Goal: Task Accomplishment & Management: Use online tool/utility

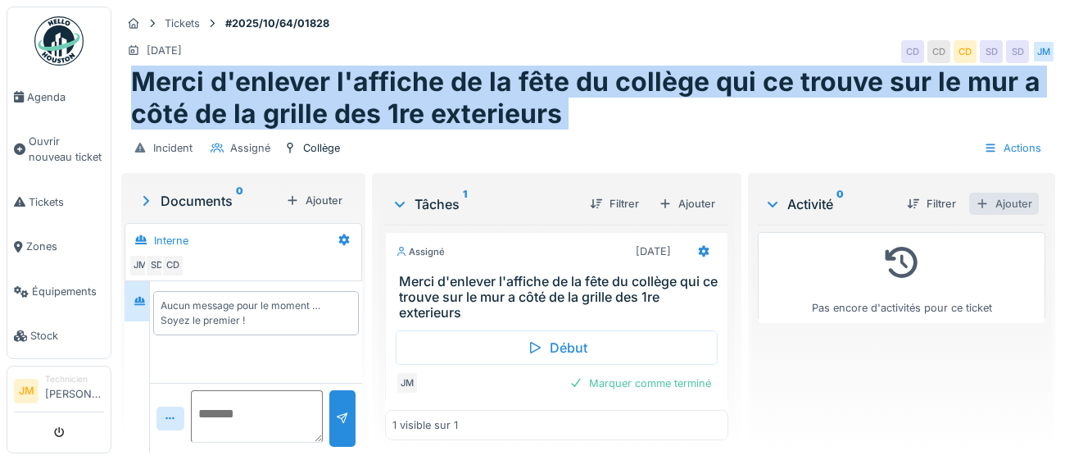
click at [1015, 207] on div "Ajouter" at bounding box center [1005, 204] width 70 height 22
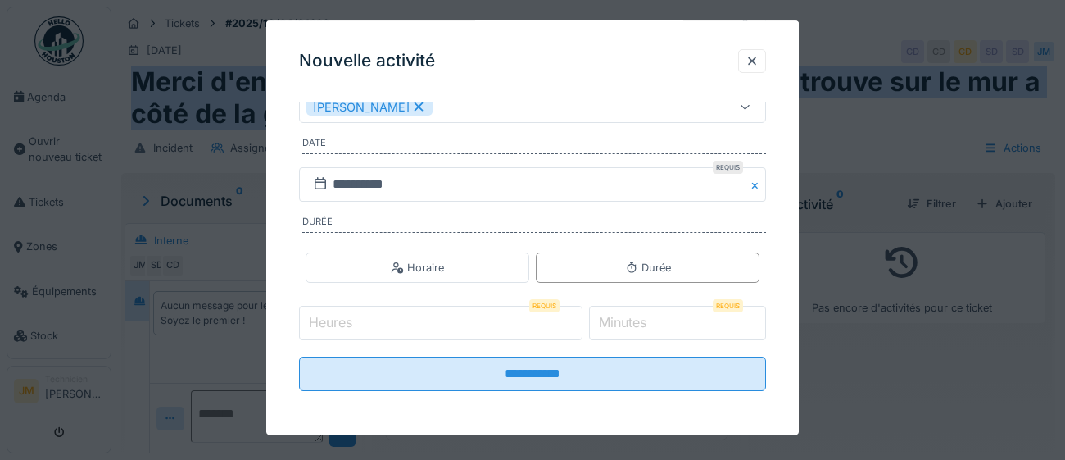
scroll to position [264, 0]
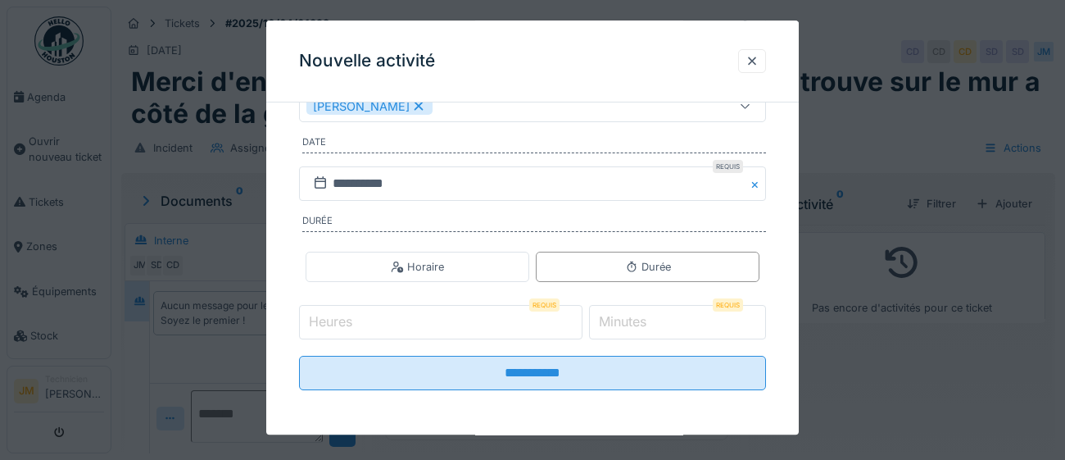
click at [434, 320] on input "Heures" at bounding box center [441, 323] width 284 height 34
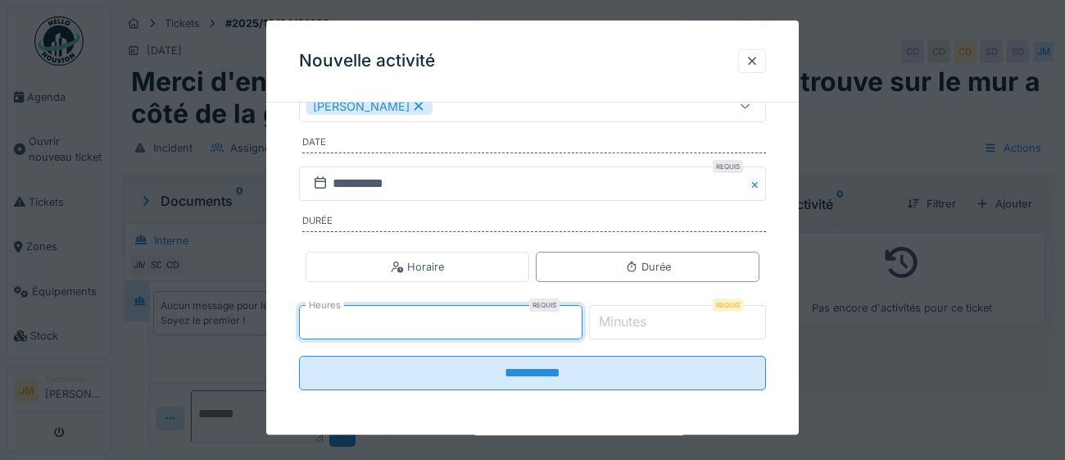
type input "*"
click at [649, 320] on label "Minutes" at bounding box center [623, 322] width 54 height 20
click at [649, 320] on input "*" at bounding box center [678, 323] width 178 height 34
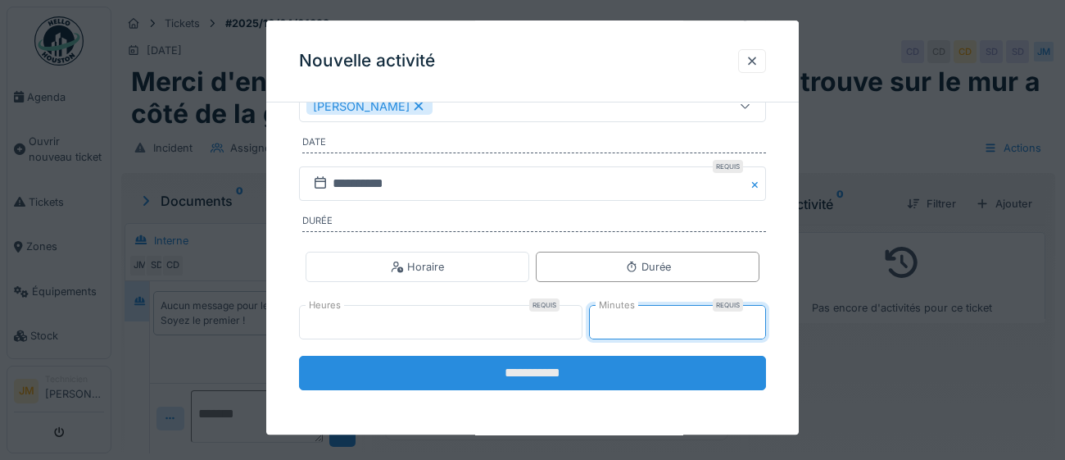
type input "*"
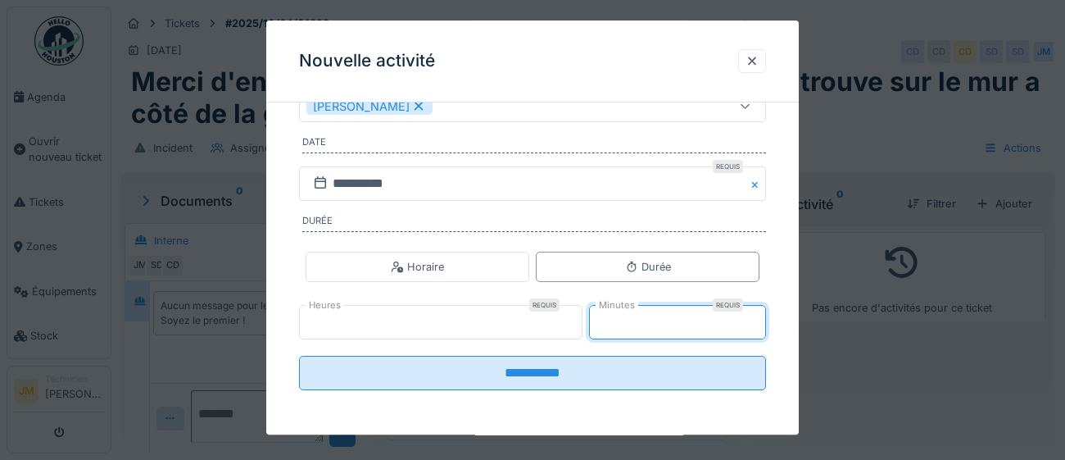
type input "*"
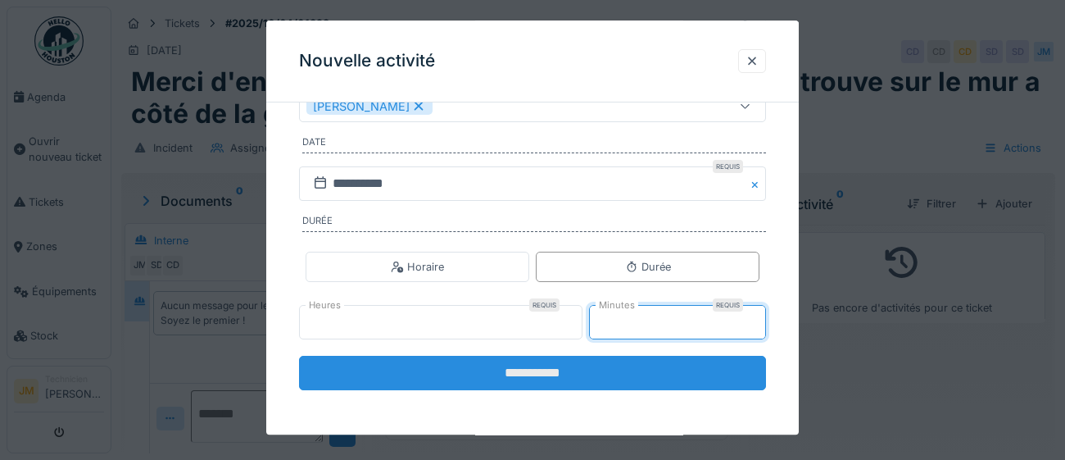
type input "**"
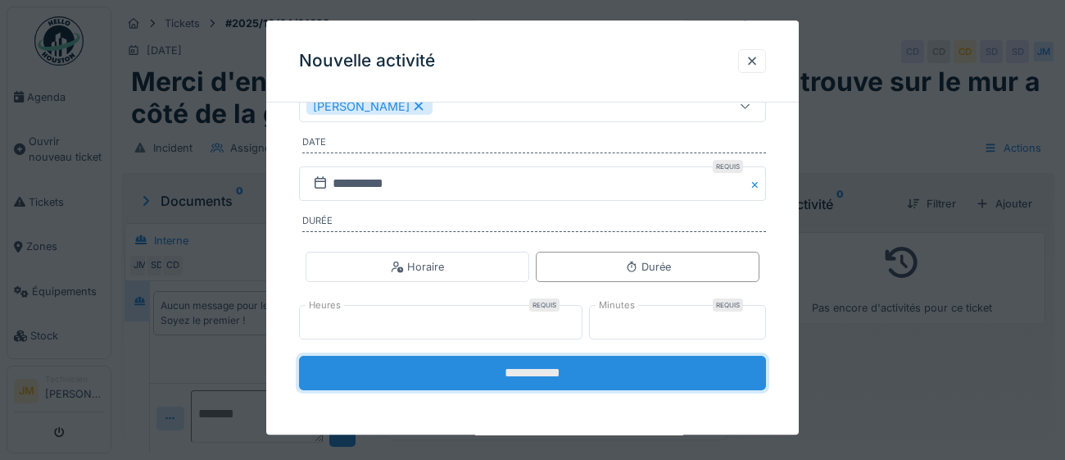
click at [520, 369] on input "**********" at bounding box center [532, 374] width 467 height 34
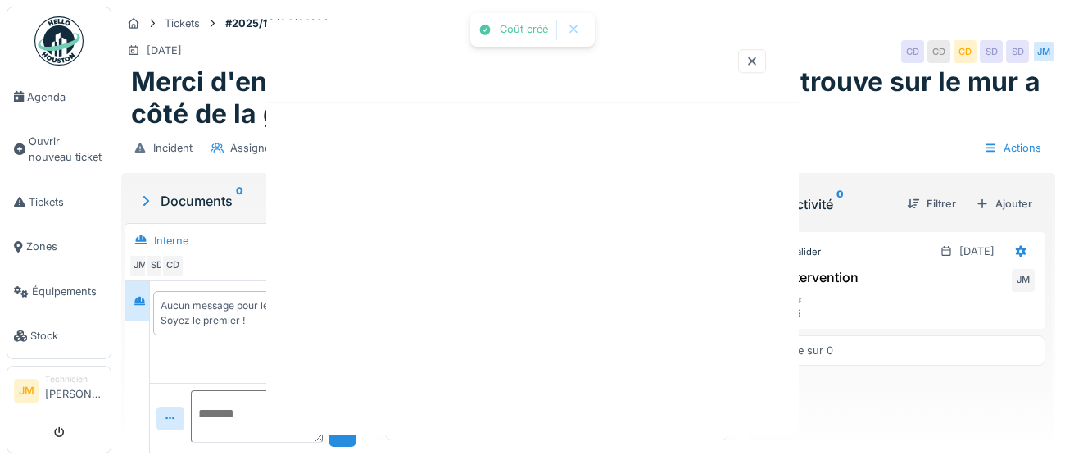
scroll to position [0, 0]
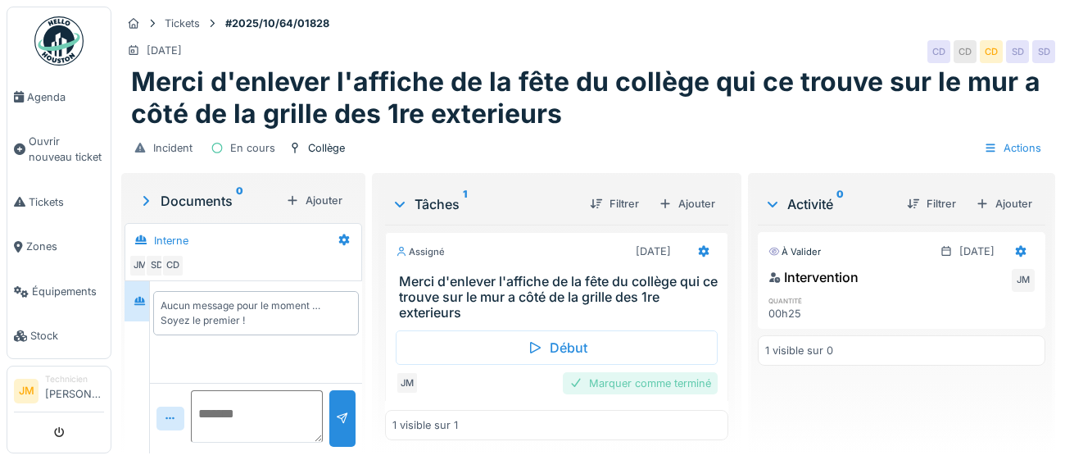
click at [617, 386] on div "Marquer comme terminé" at bounding box center [640, 383] width 155 height 22
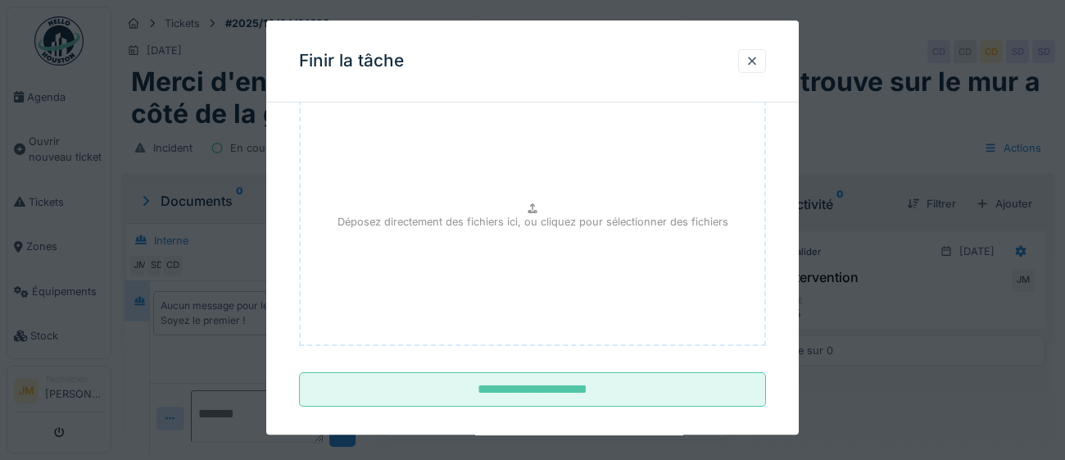
scroll to position [185, 0]
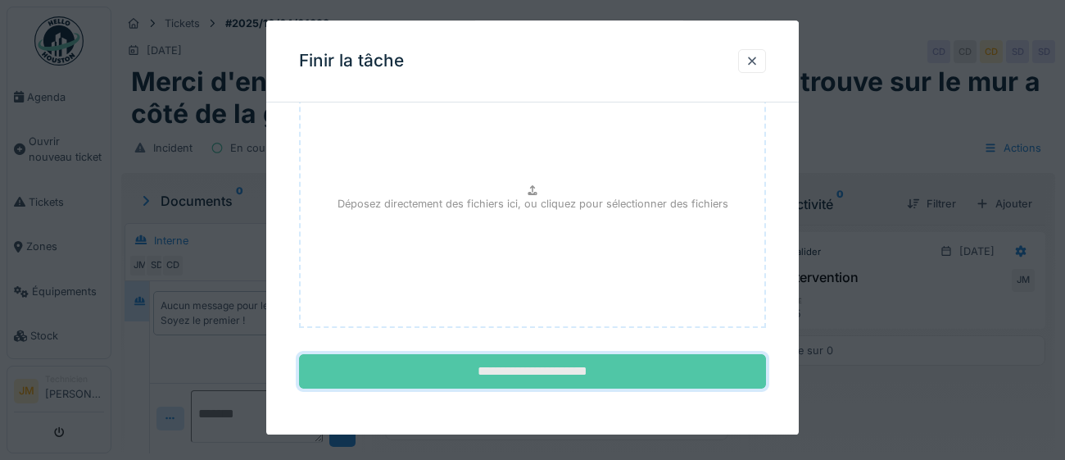
click at [595, 379] on input "**********" at bounding box center [532, 372] width 467 height 34
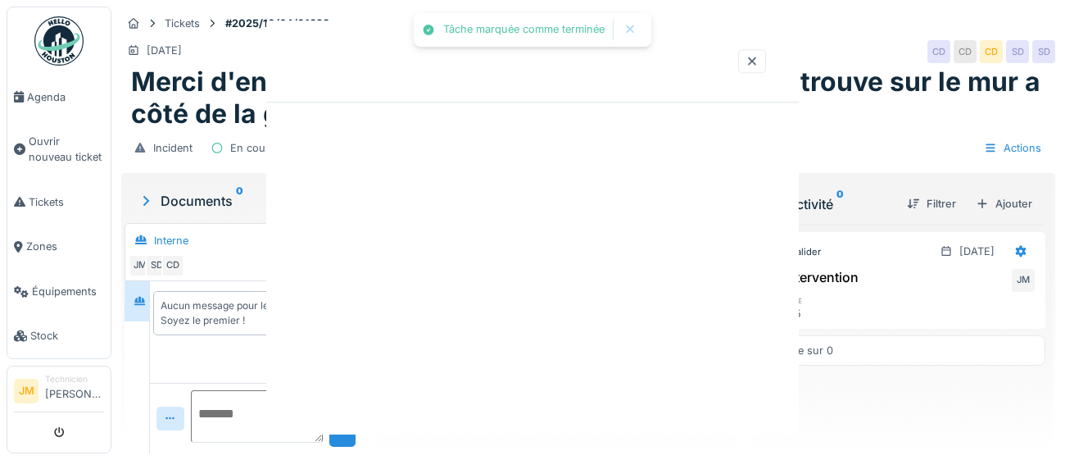
scroll to position [0, 0]
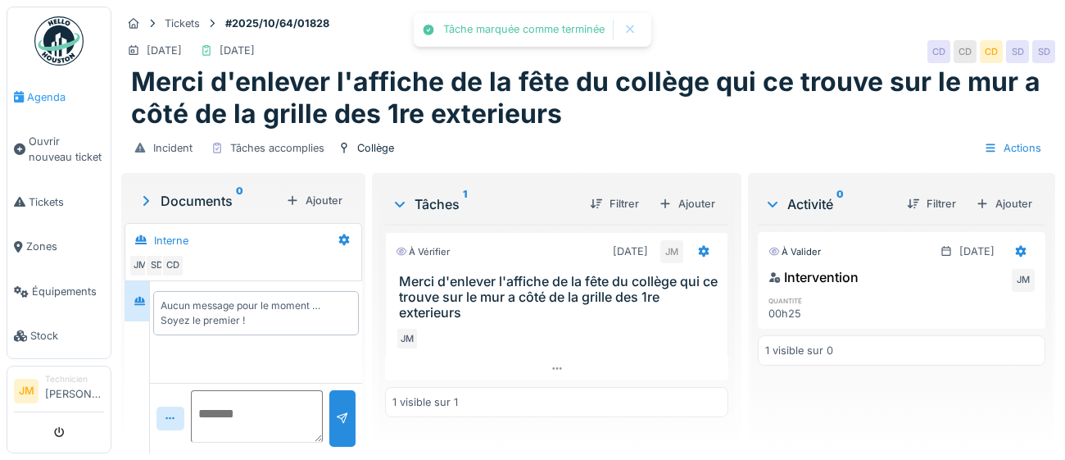
click at [37, 91] on span "Agenda" at bounding box center [65, 97] width 77 height 16
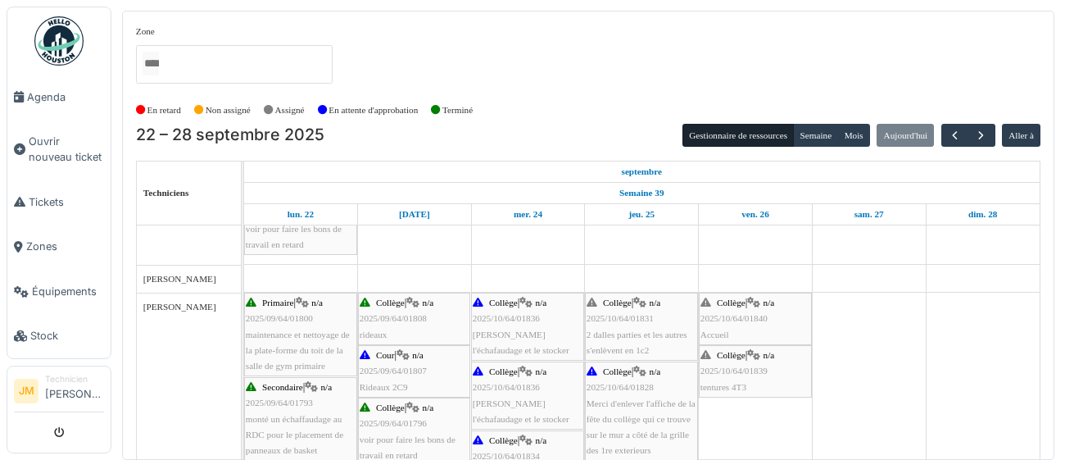
click at [618, 344] on span "2 dalles parties et les autres s'enlèvent en 1c2" at bounding box center [637, 341] width 101 height 25
click at [750, 329] on div "Collège | n/a 2025/10/64/01840 Accueil" at bounding box center [756, 319] width 110 height 48
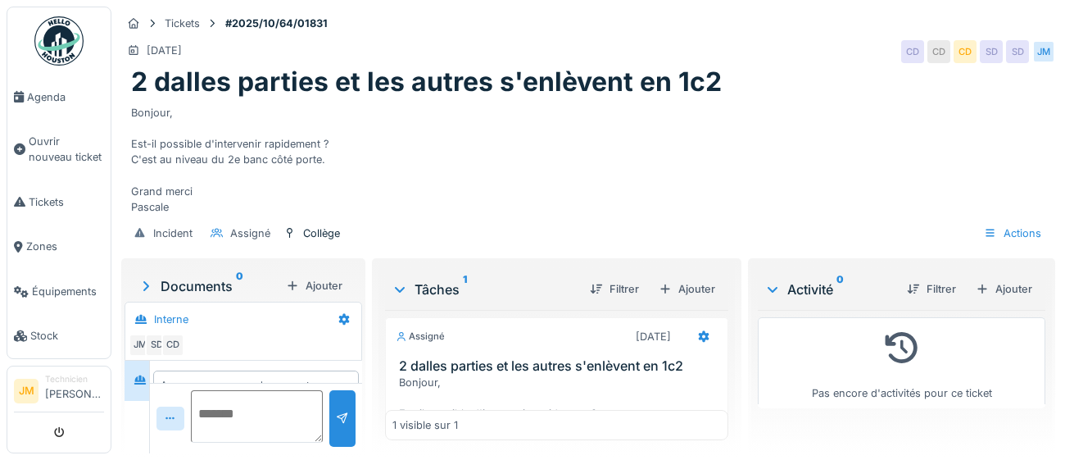
scroll to position [42, 0]
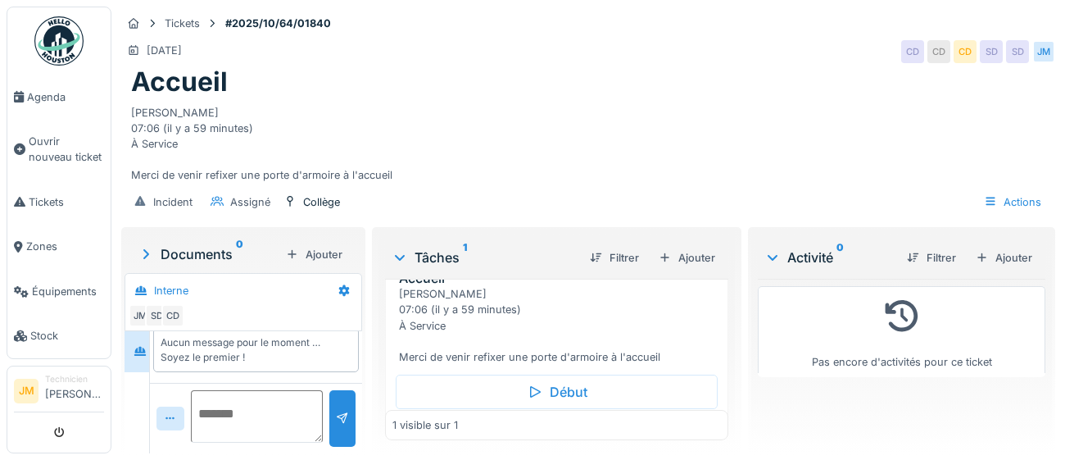
scroll to position [64, 0]
